Goal: Consume media (video, audio): Consume media (video, audio)

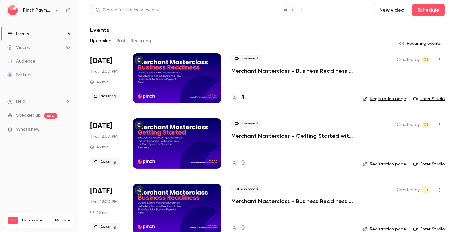
click at [396, 12] on button "New video" at bounding box center [391, 10] width 35 height 12
click at [335, 20] on div at bounding box center [228, 116] width 457 height 232
click at [391, 13] on button "New video" at bounding box center [391, 10] width 35 height 12
click at [390, 27] on div at bounding box center [386, 27] width 10 height 5
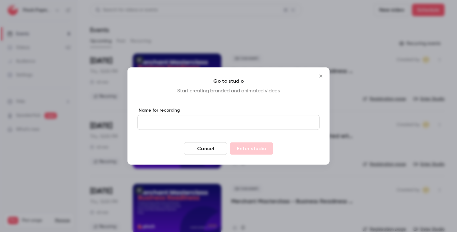
click at [200, 122] on input "Name for recording" at bounding box center [229, 122] width 182 height 15
type input "**********"
click at [261, 148] on button "Enter studio" at bounding box center [252, 149] width 44 height 12
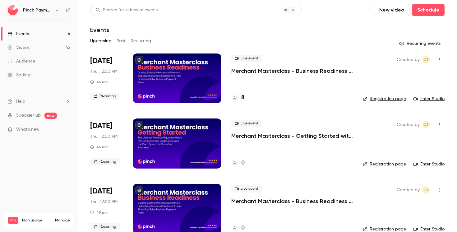
click at [328, 25] on header "Search for videos or events New video Schedule Events" at bounding box center [267, 19] width 355 height 30
click at [35, 47] on link "Videos 42" at bounding box center [39, 48] width 78 height 14
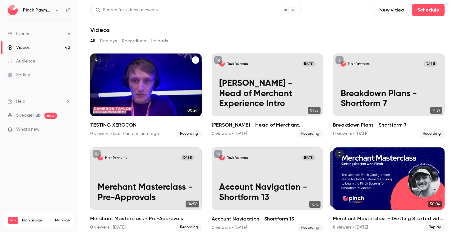
click at [152, 81] on div "Pinch Payments [DATE] TESTING XEROCON" at bounding box center [146, 85] width 112 height 63
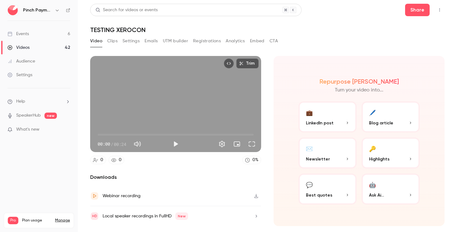
click at [180, 142] on button "Play" at bounding box center [176, 144] width 12 height 12
click at [168, 142] on div "00:23 / 00:25" at bounding box center [134, 144] width 72 height 10
click at [173, 142] on button "Pause" at bounding box center [176, 144] width 12 height 12
click at [379, 38] on div "Video Clips Settings Emails UTM builder Registrations Analytics Embed CTA" at bounding box center [267, 42] width 355 height 12
click at [304, 49] on div "Trim 00:23 00:23 / 00:25 HD 0 0 0 % Downloads Webinar recording Local speaker r…" at bounding box center [267, 133] width 355 height 168
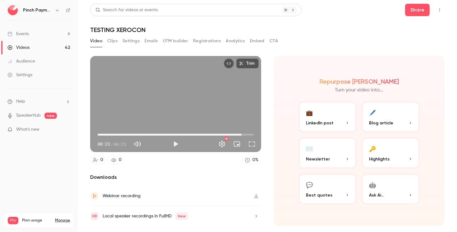
click at [178, 145] on button "Play" at bounding box center [176, 144] width 12 height 12
click at [178, 143] on button "Pause" at bounding box center [176, 144] width 12 height 12
type input "****"
click at [356, 19] on header "Search for videos or events Share TESTING XEROCON" at bounding box center [267, 19] width 355 height 30
click at [28, 32] on div "Events" at bounding box center [17, 34] width 21 height 6
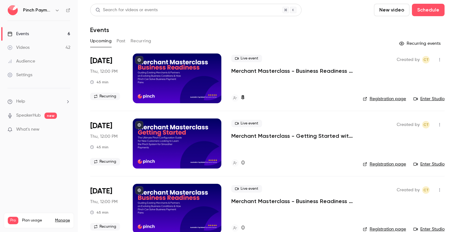
click at [429, 97] on link "Enter Studio" at bounding box center [429, 99] width 31 height 6
